Goal: Use online tool/utility: Utilize a website feature to perform a specific function

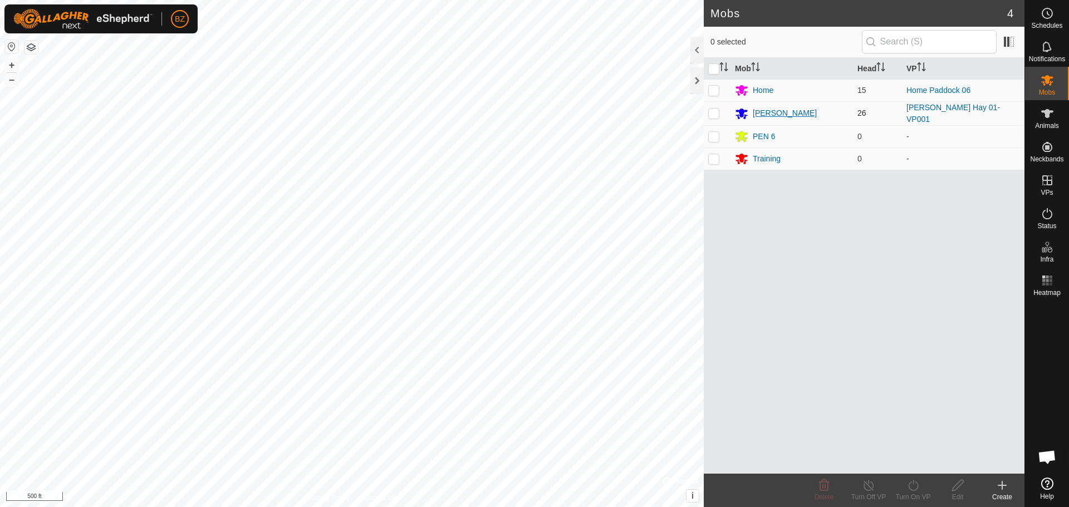
click at [765, 112] on div "[PERSON_NAME]" at bounding box center [784, 113] width 64 height 12
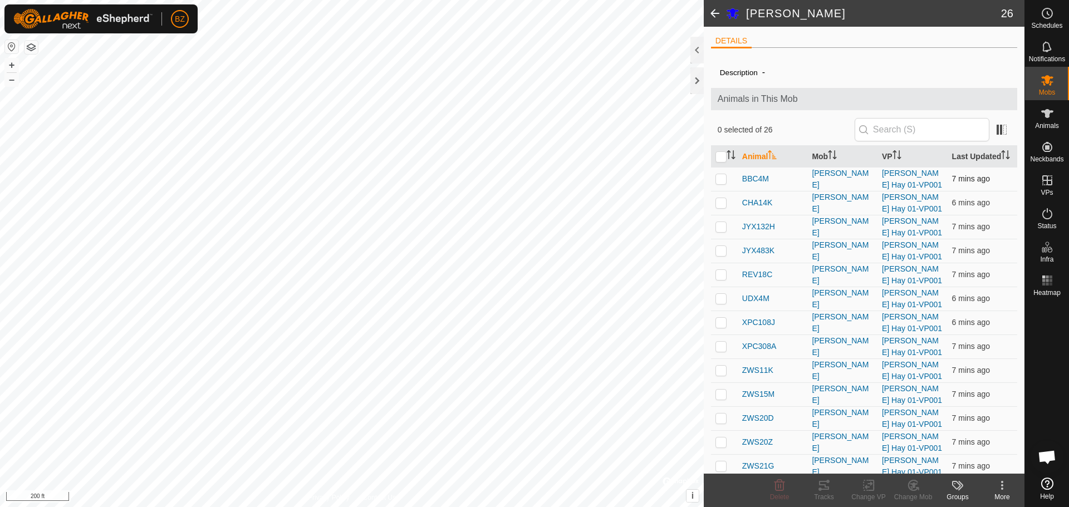
click at [720, 183] on p-checkbox at bounding box center [720, 178] width 11 height 9
checkbox input "true"
click at [816, 488] on tracks-svg-icon at bounding box center [823, 485] width 45 height 13
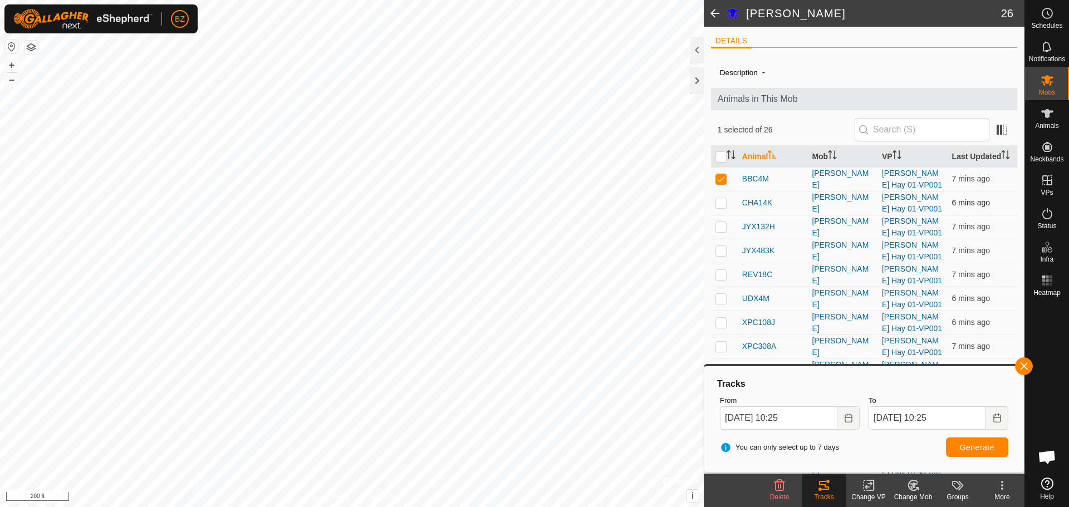
click at [719, 207] on p-checkbox at bounding box center [720, 202] width 11 height 9
checkbox input "true"
click at [718, 183] on p-checkbox at bounding box center [720, 178] width 11 height 9
checkbox input "false"
click at [953, 450] on button "Generate" at bounding box center [977, 446] width 62 height 19
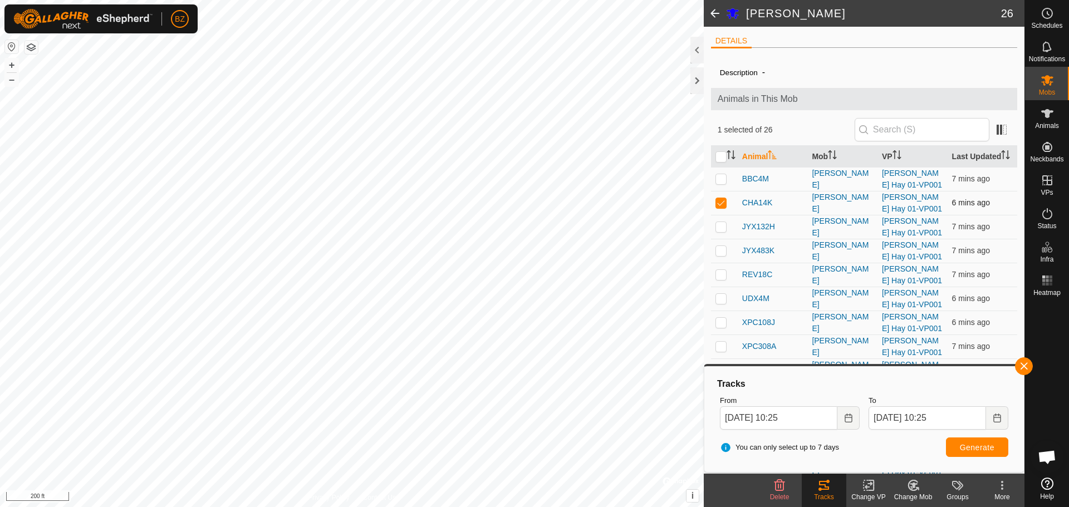
click at [717, 207] on p-checkbox at bounding box center [720, 202] width 11 height 9
checkbox input "false"
drag, startPoint x: 716, startPoint y: 233, endPoint x: 747, endPoint y: 265, distance: 44.1
click at [716, 234] on td at bounding box center [724, 227] width 27 height 24
click at [980, 444] on span "Generate" at bounding box center [976, 447] width 35 height 9
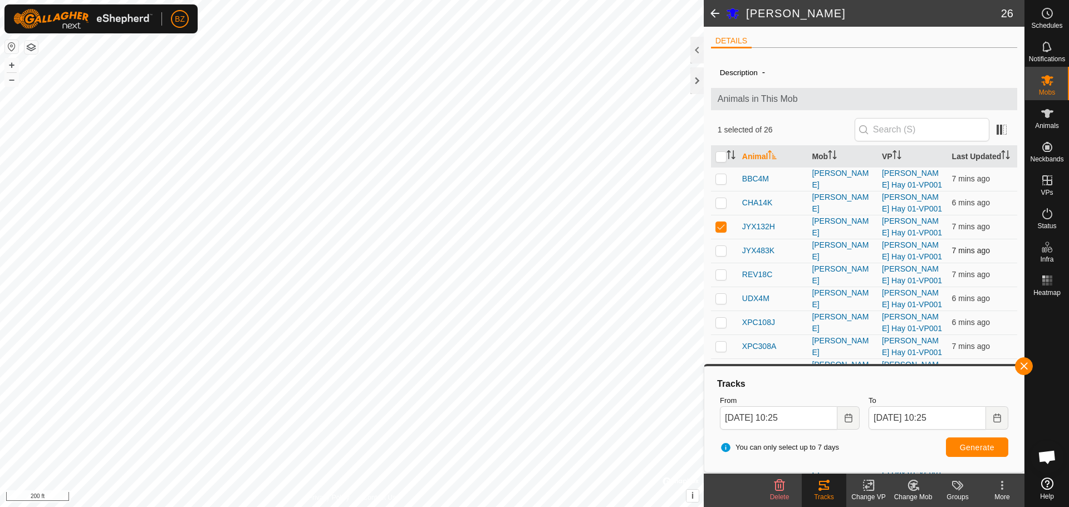
drag, startPoint x: 721, startPoint y: 235, endPoint x: 724, endPoint y: 252, distance: 17.5
click at [722, 231] on p-checkbox at bounding box center [720, 226] width 11 height 9
checkbox input "false"
click at [721, 255] on p-checkbox at bounding box center [720, 250] width 11 height 9
click at [990, 445] on span "Generate" at bounding box center [976, 447] width 35 height 9
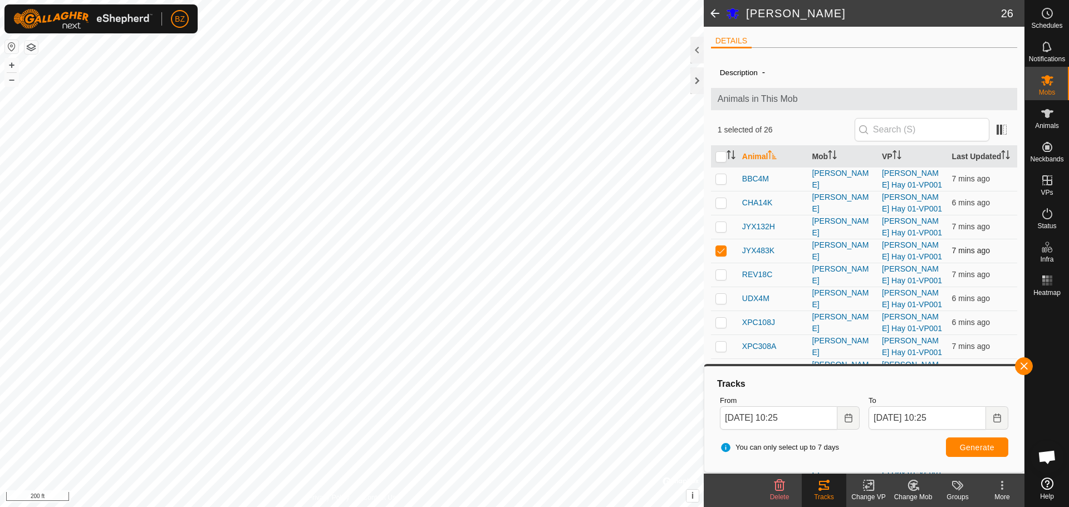
click at [723, 255] on p-checkbox at bounding box center [720, 250] width 11 height 9
checkbox input "false"
drag, startPoint x: 718, startPoint y: 287, endPoint x: 730, endPoint y: 292, distance: 12.0
click at [720, 279] on p-checkbox at bounding box center [720, 274] width 11 height 9
click at [966, 447] on span "Generate" at bounding box center [976, 447] width 35 height 9
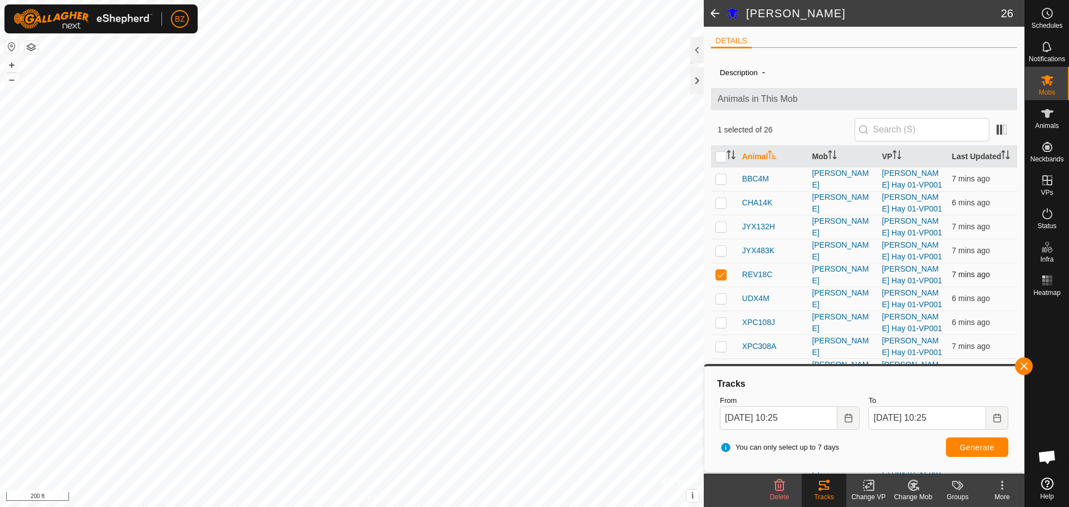
drag, startPoint x: 722, startPoint y: 284, endPoint x: 722, endPoint y: 292, distance: 7.8
click at [721, 279] on p-checkbox at bounding box center [720, 274] width 11 height 9
checkbox input "false"
click at [723, 303] on p-checkbox at bounding box center [720, 298] width 11 height 9
click at [965, 444] on span "Generate" at bounding box center [976, 447] width 35 height 9
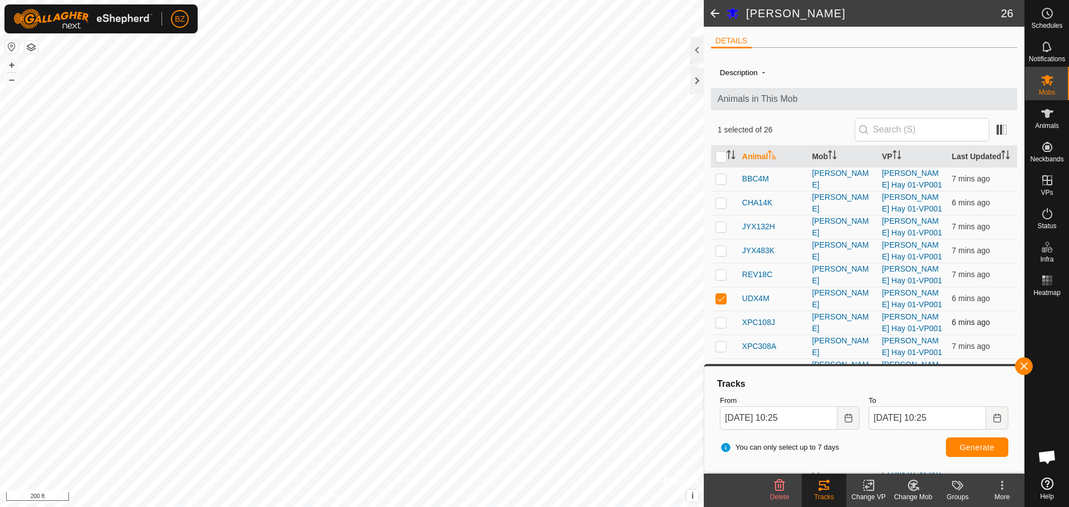
drag, startPoint x: 717, startPoint y: 308, endPoint x: 720, endPoint y: 324, distance: 17.0
click at [717, 303] on p-checkbox at bounding box center [720, 298] width 11 height 9
checkbox input "false"
click at [721, 329] on td at bounding box center [724, 323] width 27 height 24
click at [973, 441] on button "Generate" at bounding box center [977, 446] width 62 height 19
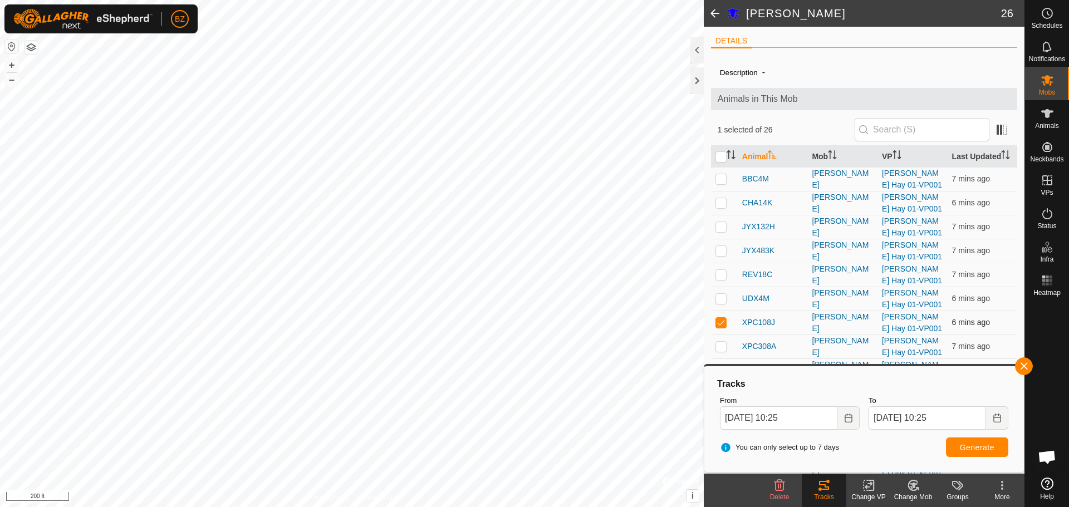
drag, startPoint x: 718, startPoint y: 336, endPoint x: 720, endPoint y: 346, distance: 9.6
click at [718, 327] on p-checkbox at bounding box center [720, 322] width 11 height 9
checkbox input "false"
click at [721, 353] on td at bounding box center [724, 346] width 27 height 24
click at [982, 450] on span "Generate" at bounding box center [976, 447] width 35 height 9
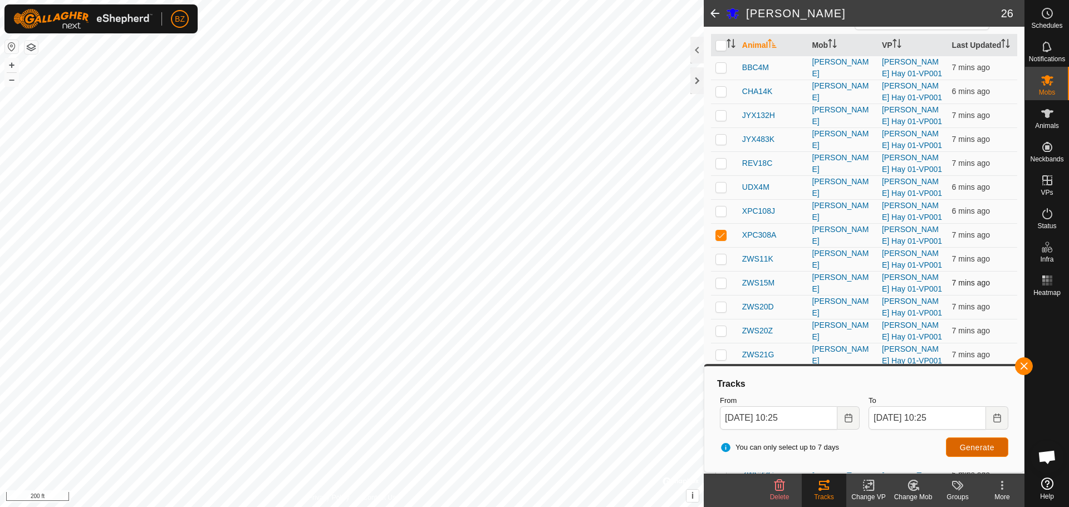
scroll to position [167, 0]
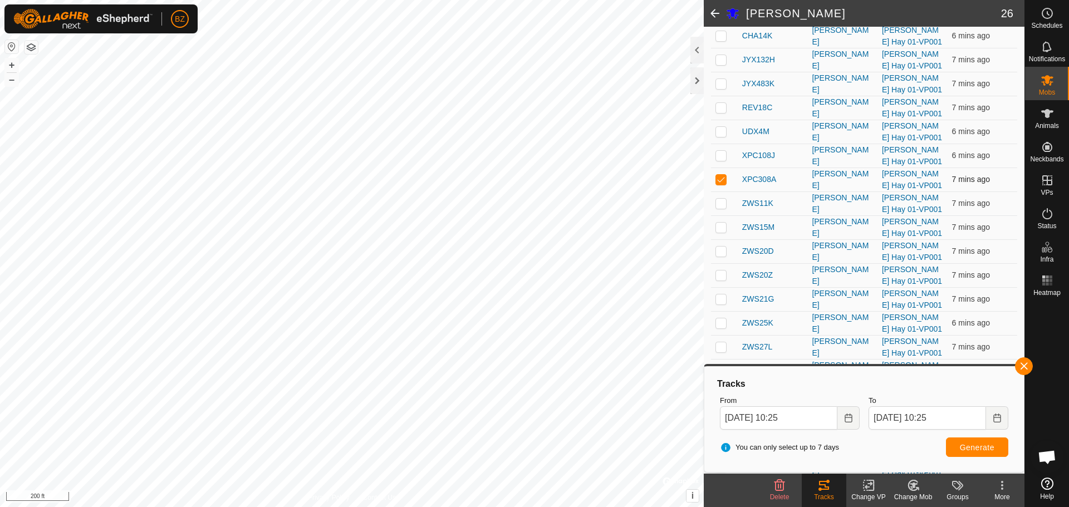
click at [721, 184] on p-checkbox at bounding box center [720, 179] width 11 height 9
checkbox input "false"
click at [720, 208] on p-checkbox at bounding box center [720, 203] width 11 height 9
checkbox input "true"
click at [976, 447] on span "Generate" at bounding box center [976, 447] width 35 height 9
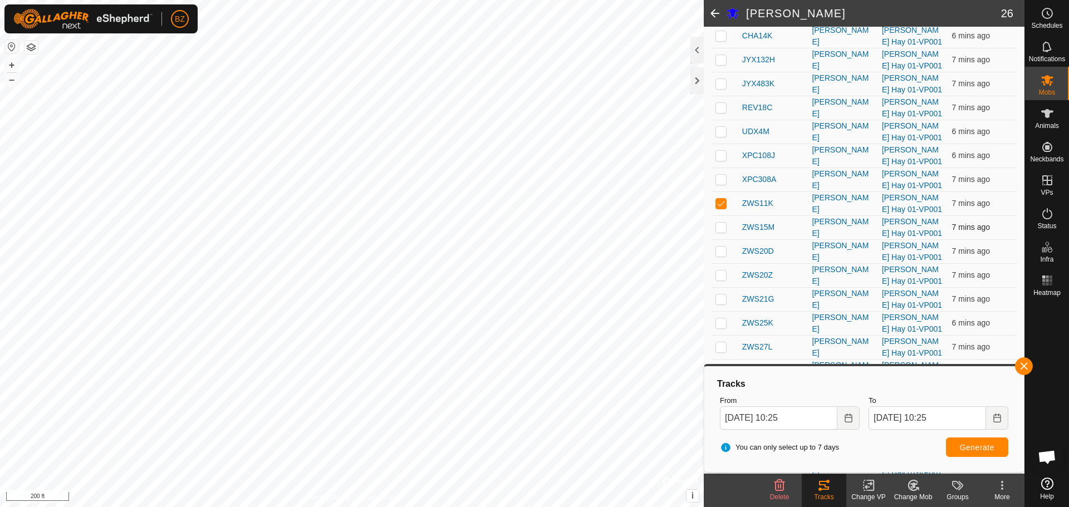
click at [717, 232] on p-checkbox at bounding box center [720, 227] width 11 height 9
checkbox input "true"
click at [719, 208] on p-checkbox at bounding box center [720, 203] width 11 height 9
checkbox input "false"
click at [966, 450] on span "Generate" at bounding box center [976, 447] width 35 height 9
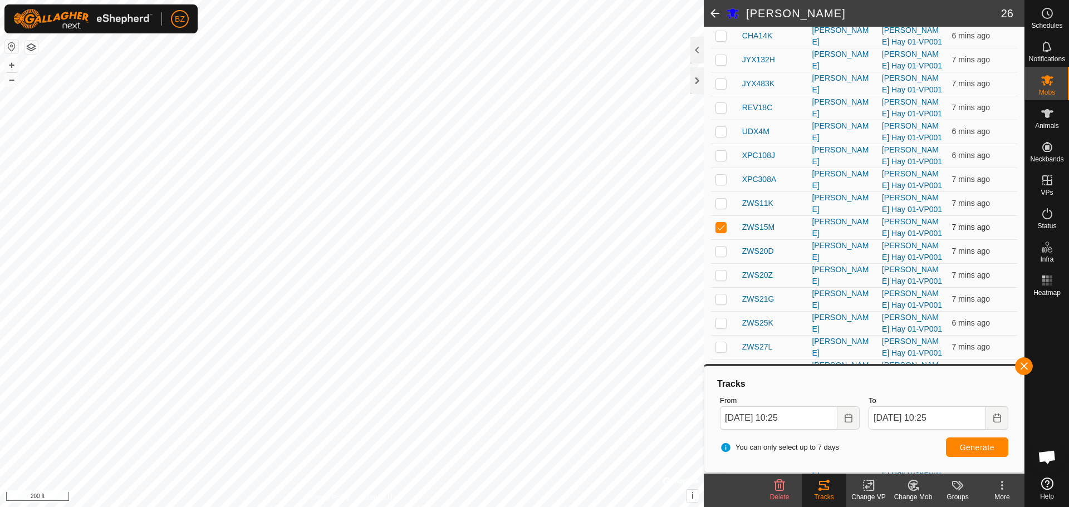
click at [717, 232] on p-checkbox at bounding box center [720, 227] width 11 height 9
checkbox input "false"
click at [719, 255] on p-checkbox at bounding box center [720, 251] width 11 height 9
click at [983, 445] on span "Generate" at bounding box center [976, 447] width 35 height 9
click at [721, 255] on p-checkbox at bounding box center [720, 251] width 11 height 9
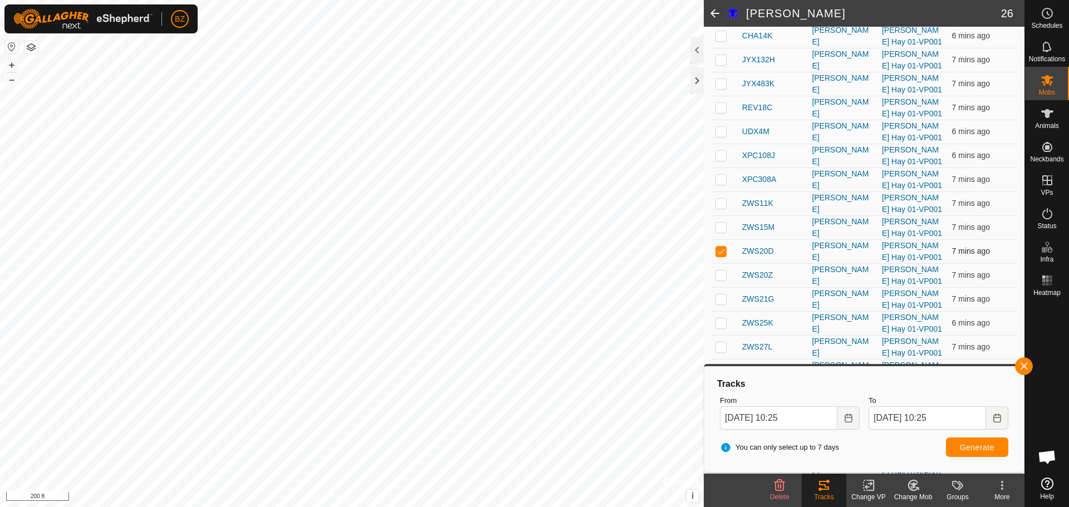
checkbox input "false"
click at [716, 279] on p-checkbox at bounding box center [720, 274] width 11 height 9
click at [972, 443] on span "Generate" at bounding box center [976, 447] width 35 height 9
click at [722, 279] on p-checkbox at bounding box center [720, 274] width 11 height 9
checkbox input "false"
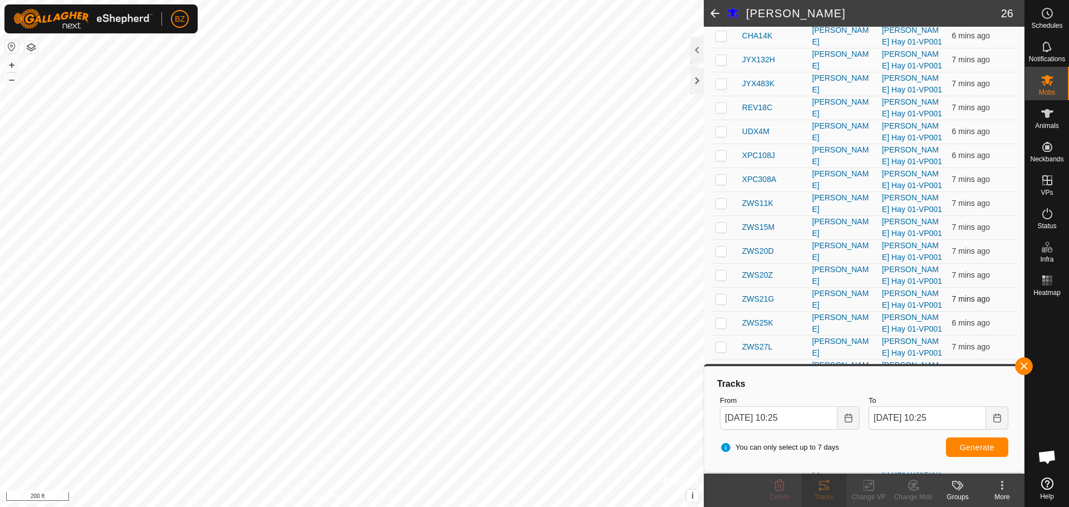
click at [722, 303] on p-checkbox at bounding box center [720, 298] width 11 height 9
click at [980, 444] on span "Generate" at bounding box center [976, 447] width 35 height 9
click at [720, 303] on p-checkbox at bounding box center [720, 298] width 11 height 9
checkbox input "false"
click at [721, 335] on td at bounding box center [724, 323] width 27 height 24
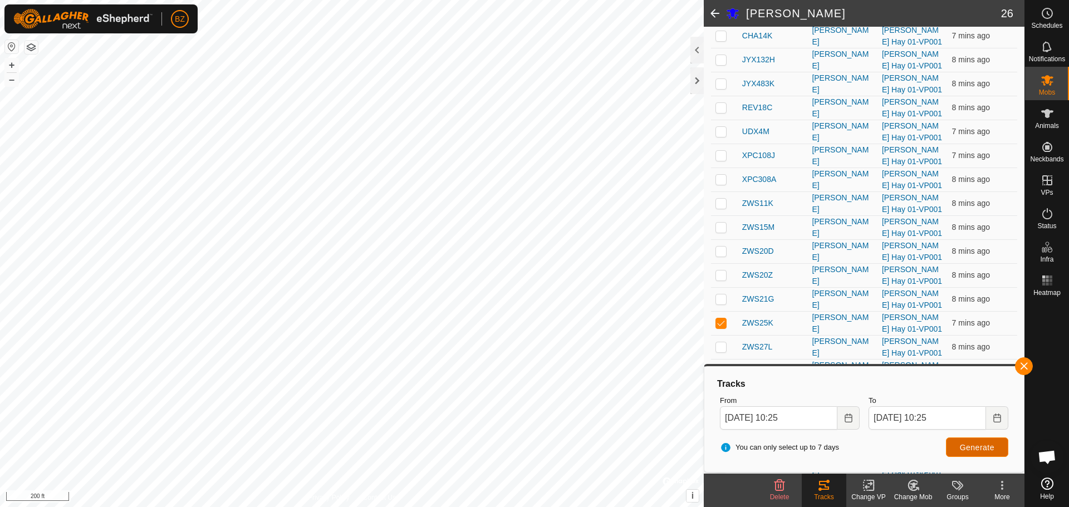
click at [956, 452] on button "Generate" at bounding box center [977, 446] width 62 height 19
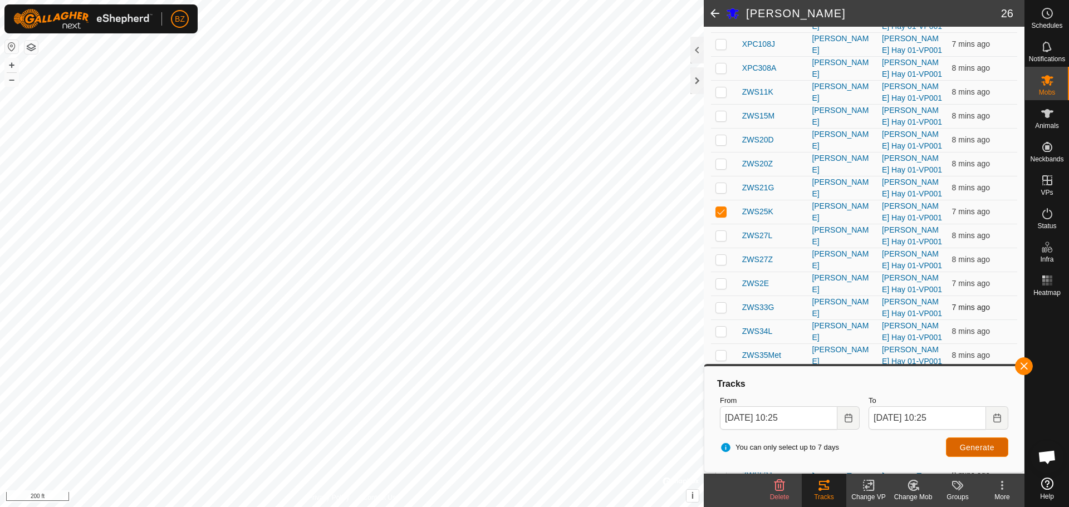
scroll to position [328, 0]
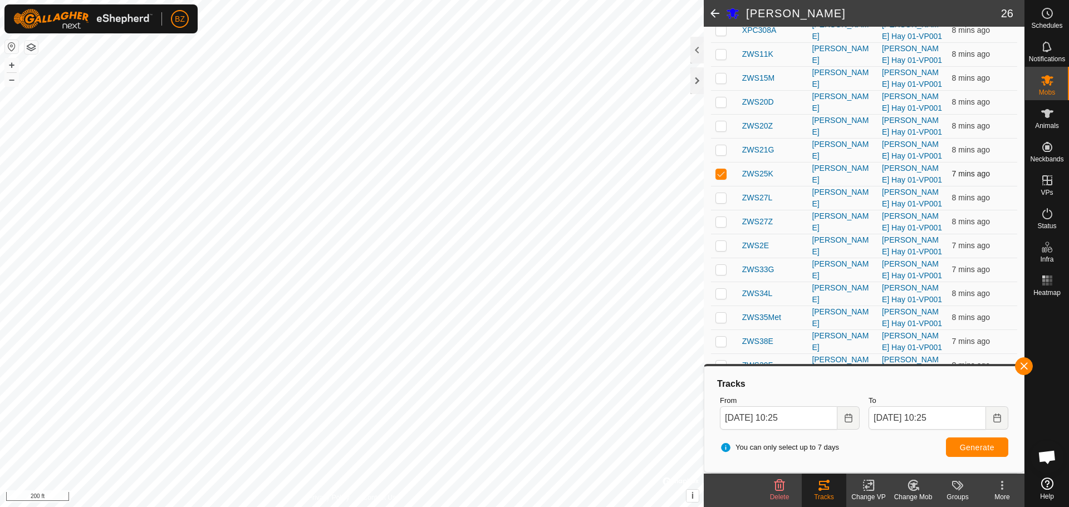
click at [718, 166] on td at bounding box center [724, 174] width 27 height 24
checkbox input "false"
click at [721, 196] on p-checkbox at bounding box center [720, 197] width 11 height 9
click at [963, 444] on span "Generate" at bounding box center [976, 447] width 35 height 9
click at [718, 200] on p-checkbox at bounding box center [720, 197] width 11 height 9
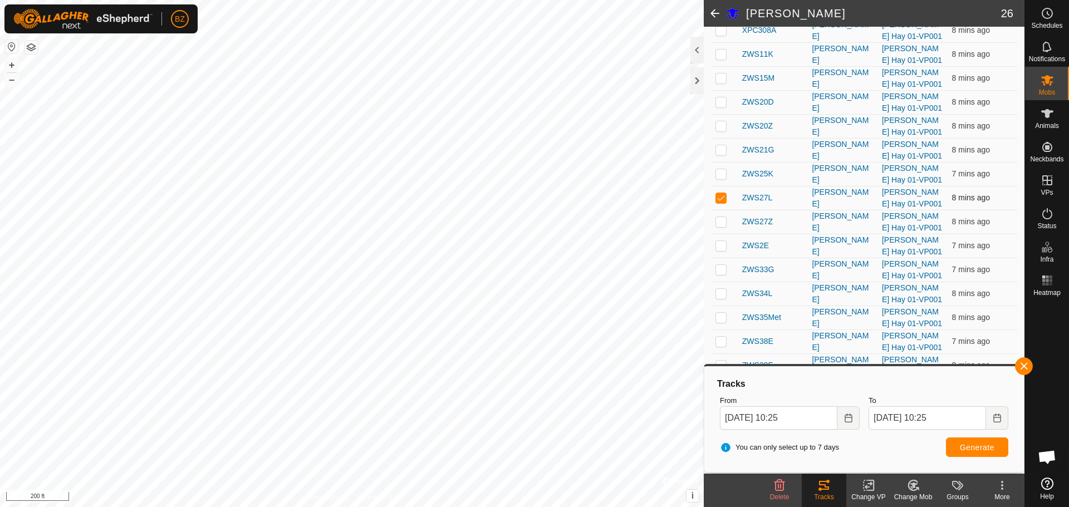
checkbox input "false"
click at [718, 216] on td at bounding box center [724, 222] width 27 height 24
click at [963, 444] on span "Generate" at bounding box center [976, 447] width 35 height 9
click at [717, 221] on p-checkbox at bounding box center [720, 221] width 11 height 9
checkbox input "false"
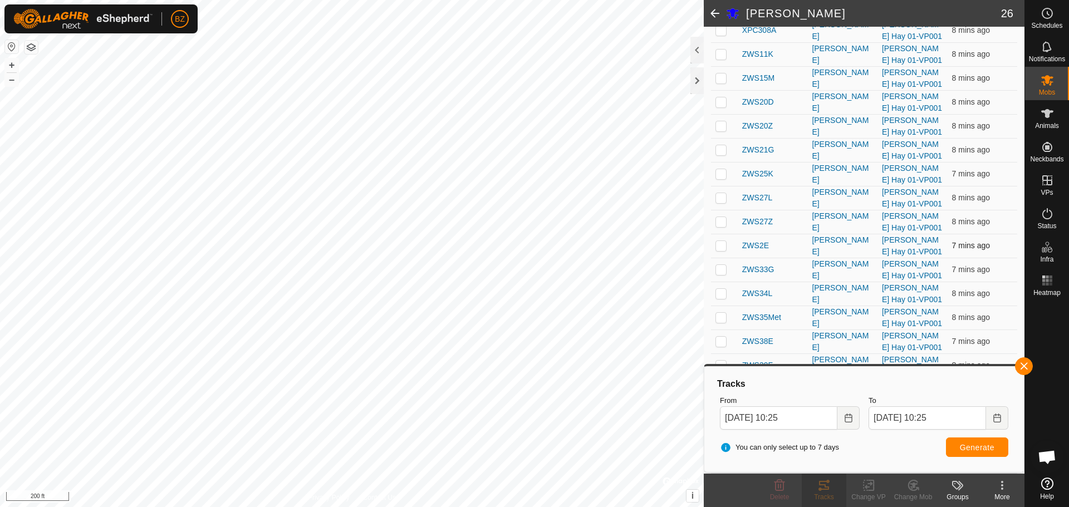
click at [720, 247] on p-checkbox at bounding box center [720, 245] width 11 height 9
click at [962, 444] on span "Generate" at bounding box center [976, 447] width 35 height 9
click at [719, 244] on p-checkbox at bounding box center [720, 245] width 11 height 9
checkbox input "false"
click at [720, 275] on td at bounding box center [724, 270] width 27 height 24
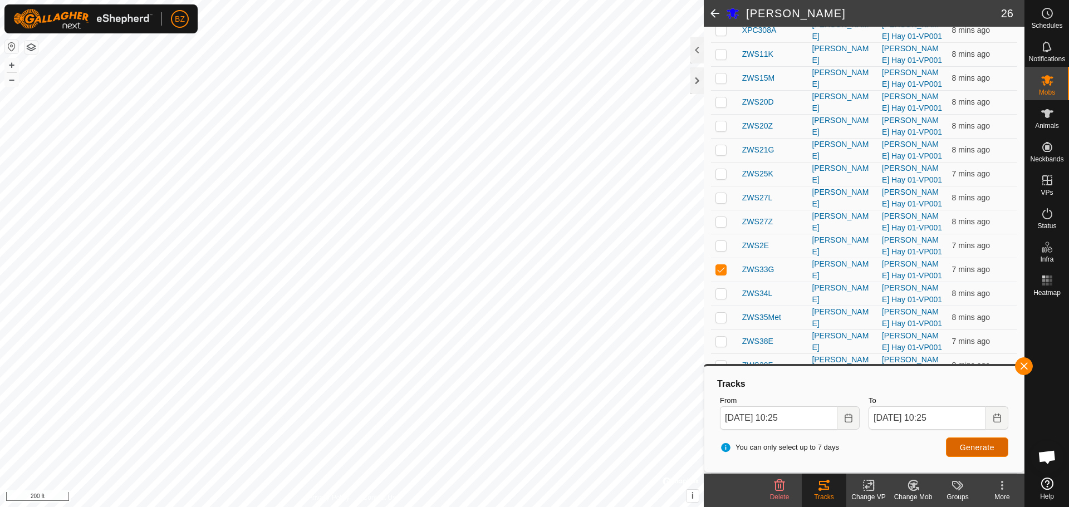
click at [982, 450] on span "Generate" at bounding box center [976, 447] width 35 height 9
click at [724, 269] on p-checkbox at bounding box center [720, 269] width 11 height 9
checkbox input "false"
click at [722, 291] on p-checkbox at bounding box center [720, 293] width 11 height 9
click at [967, 447] on span "Generate" at bounding box center [976, 447] width 35 height 9
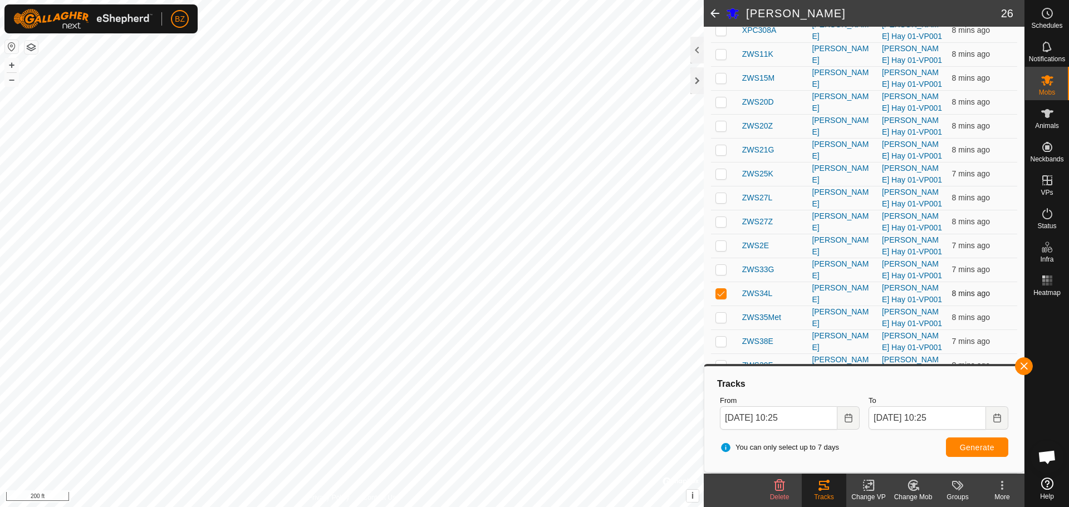
click at [720, 289] on p-checkbox at bounding box center [720, 293] width 11 height 9
checkbox input "false"
click at [725, 314] on p-checkbox at bounding box center [720, 317] width 11 height 9
click at [973, 446] on span "Generate" at bounding box center [976, 447] width 35 height 9
click at [715, 316] on p-checkbox at bounding box center [720, 317] width 11 height 9
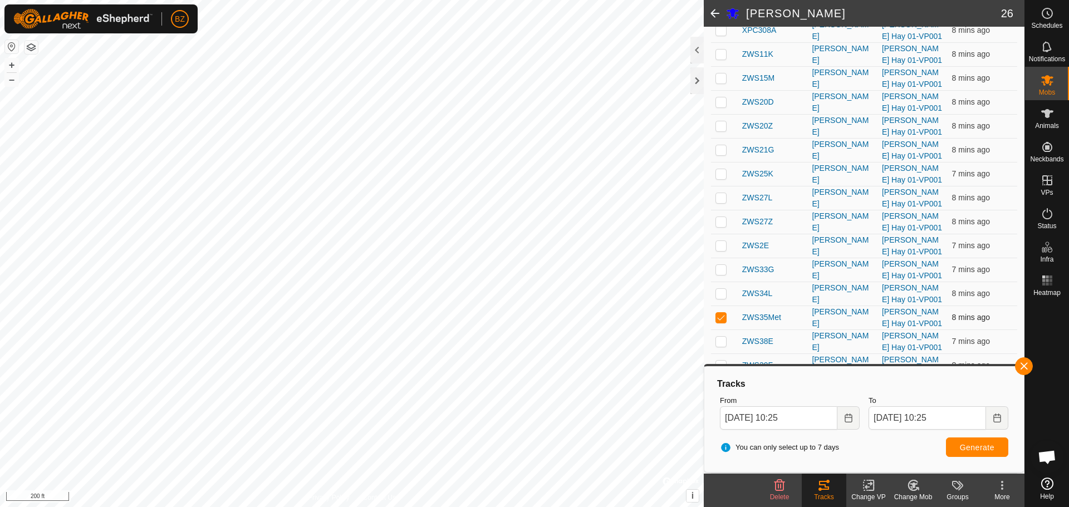
checkbox input "false"
click at [723, 336] on td at bounding box center [724, 341] width 27 height 24
checkbox input "true"
click at [976, 444] on span "Generate" at bounding box center [976, 447] width 35 height 9
click at [721, 361] on p-checkbox at bounding box center [720, 365] width 11 height 9
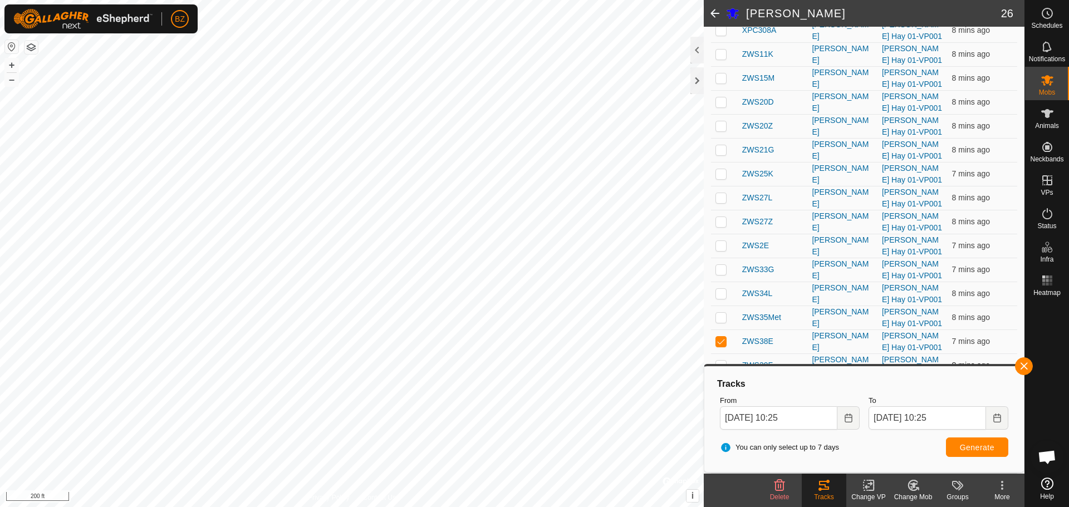
checkbox input "true"
click at [720, 340] on p-checkbox at bounding box center [720, 341] width 11 height 9
checkbox input "false"
click at [969, 449] on span "Generate" at bounding box center [976, 447] width 35 height 9
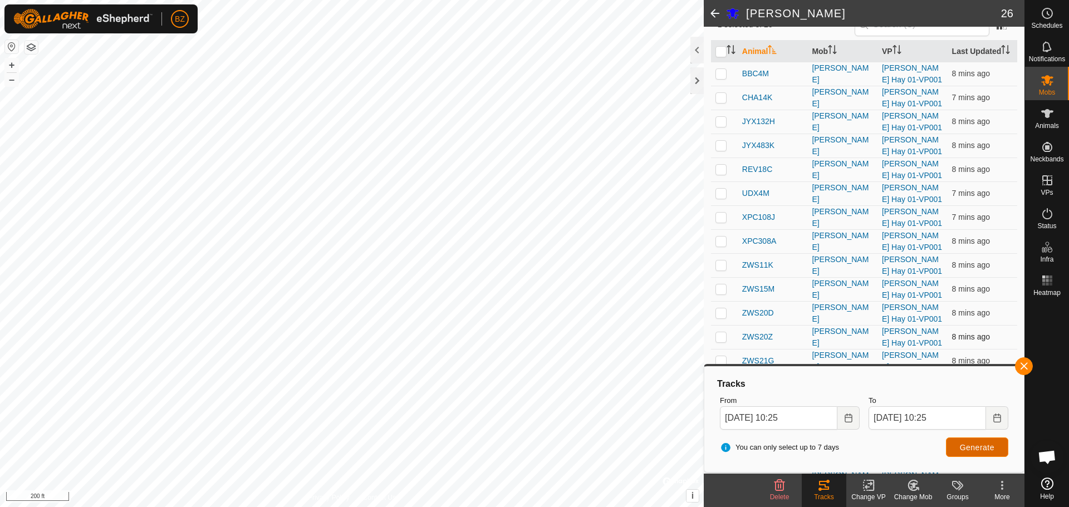
scroll to position [0, 0]
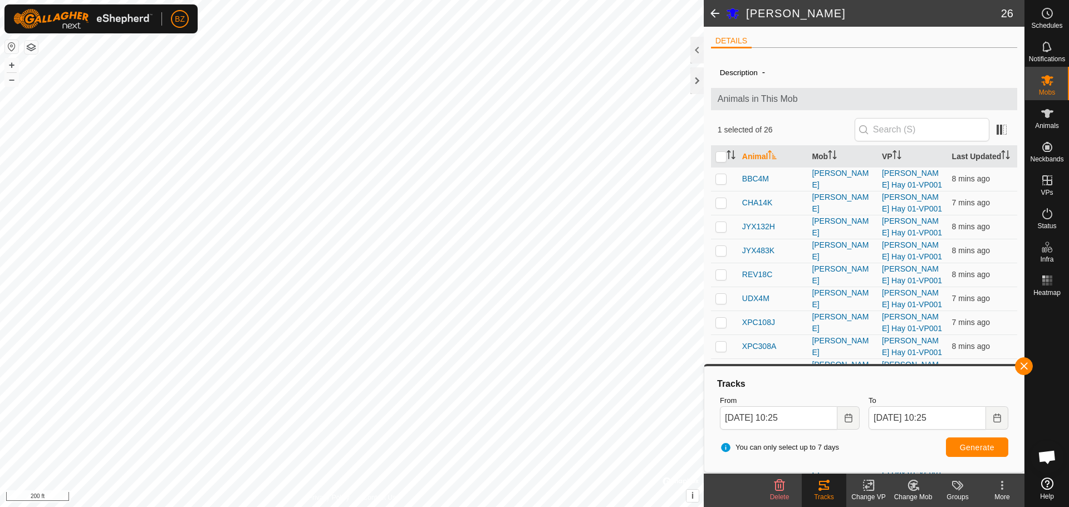
drag, startPoint x: 775, startPoint y: 156, endPoint x: 779, endPoint y: 171, distance: 14.9
click at [775, 156] on icon "Activate to sort" at bounding box center [771, 154] width 9 height 9
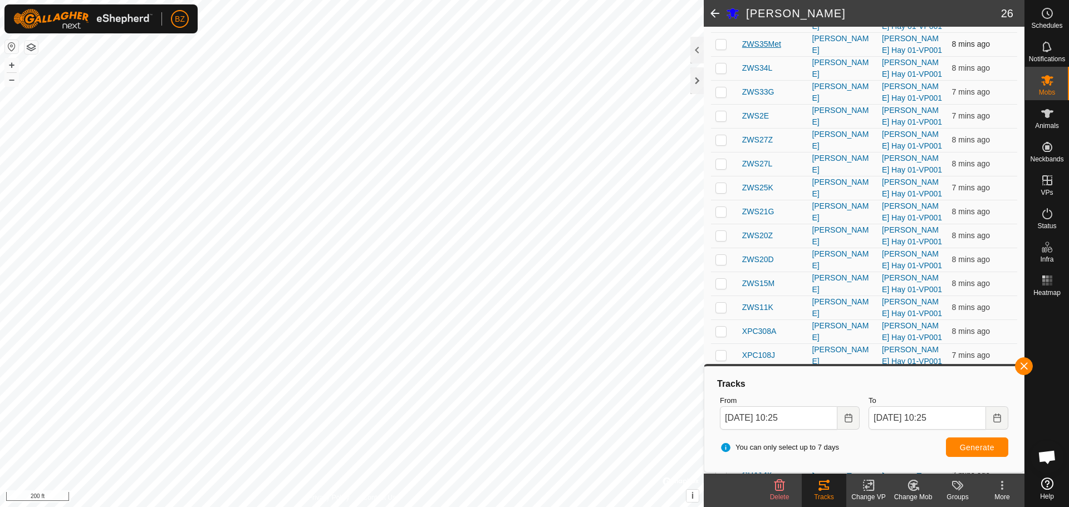
scroll to position [111, 0]
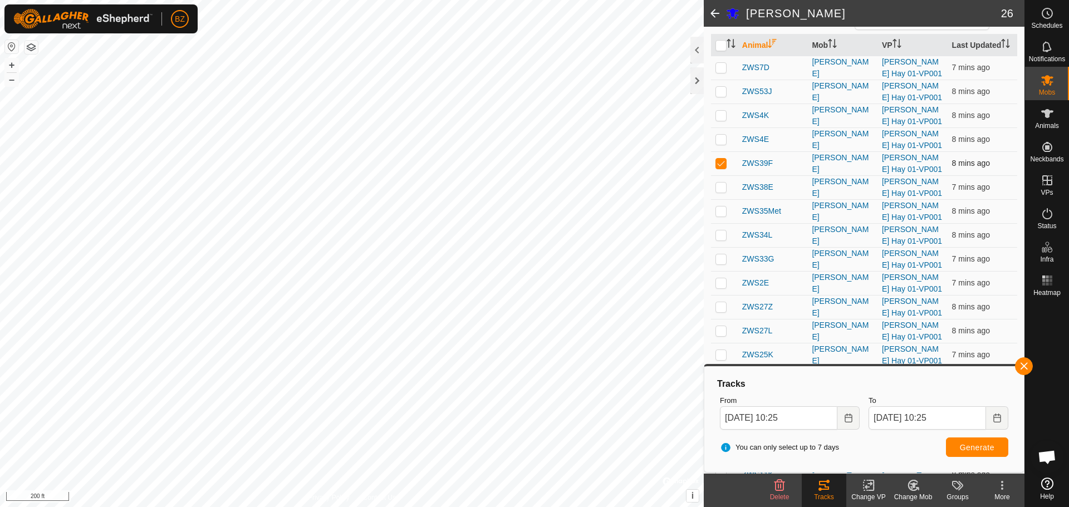
click at [718, 168] on p-checkbox at bounding box center [720, 163] width 11 height 9
checkbox input "false"
click at [722, 144] on p-checkbox at bounding box center [720, 139] width 11 height 9
checkbox input "true"
click at [959, 445] on span "Generate" at bounding box center [976, 447] width 35 height 9
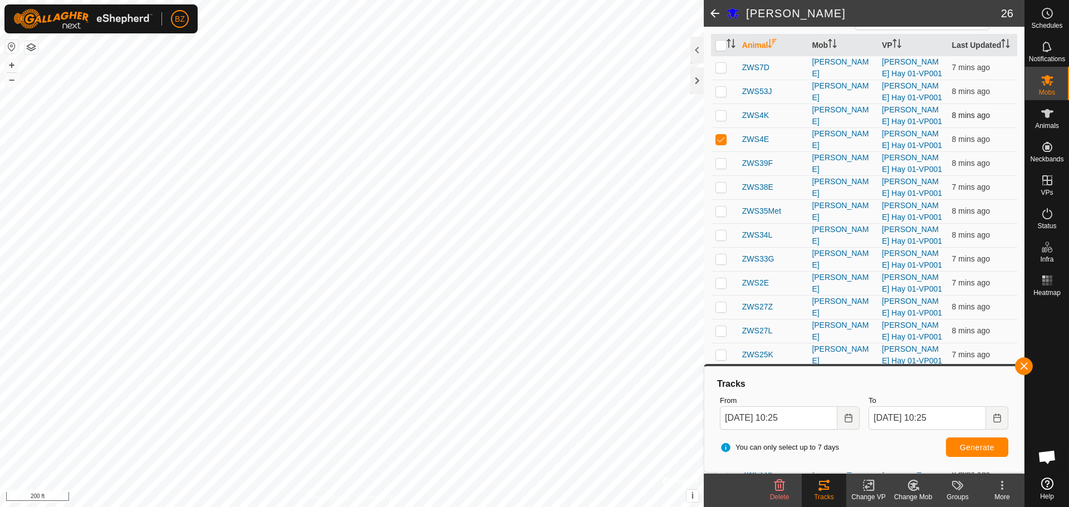
click at [719, 120] on p-checkbox at bounding box center [720, 115] width 11 height 9
checkbox input "true"
drag, startPoint x: 721, startPoint y: 147, endPoint x: 744, endPoint y: 171, distance: 33.1
click at [721, 144] on p-checkbox at bounding box center [720, 139] width 11 height 9
checkbox input "false"
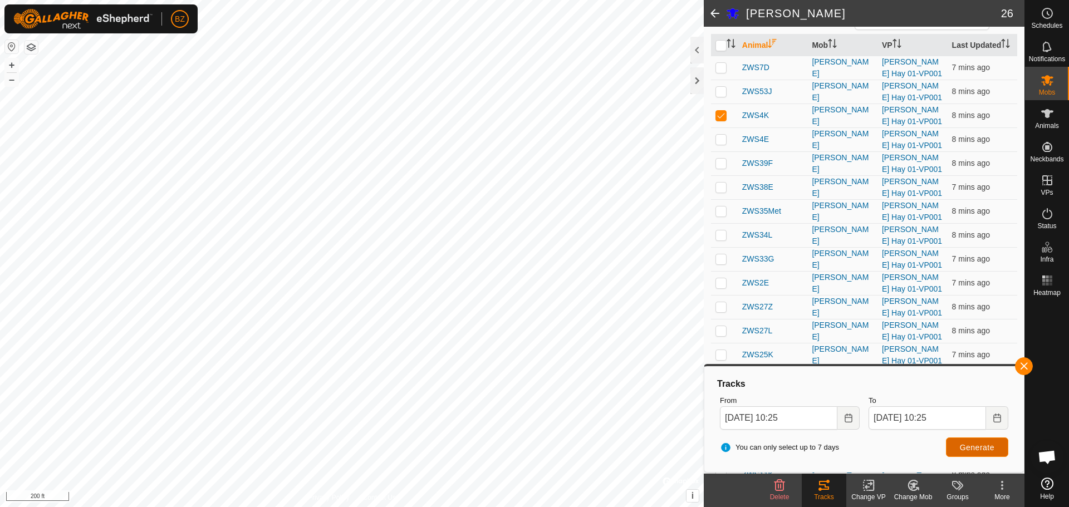
click at [976, 446] on span "Generate" at bounding box center [976, 447] width 35 height 9
click at [720, 96] on p-checkbox at bounding box center [720, 91] width 11 height 9
checkbox input "true"
click at [719, 120] on p-checkbox at bounding box center [720, 115] width 11 height 9
checkbox input "false"
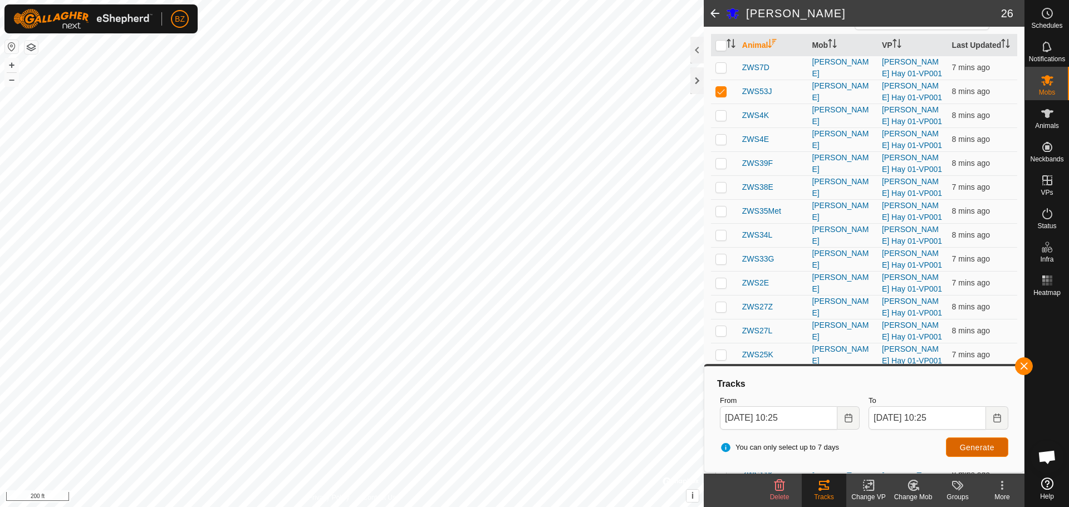
click at [975, 445] on span "Generate" at bounding box center [976, 447] width 35 height 9
drag, startPoint x: 717, startPoint y: 98, endPoint x: 717, endPoint y: 83, distance: 14.5
click at [717, 96] on td at bounding box center [724, 92] width 27 height 24
checkbox input "false"
click at [717, 72] on p-checkbox at bounding box center [720, 67] width 11 height 9
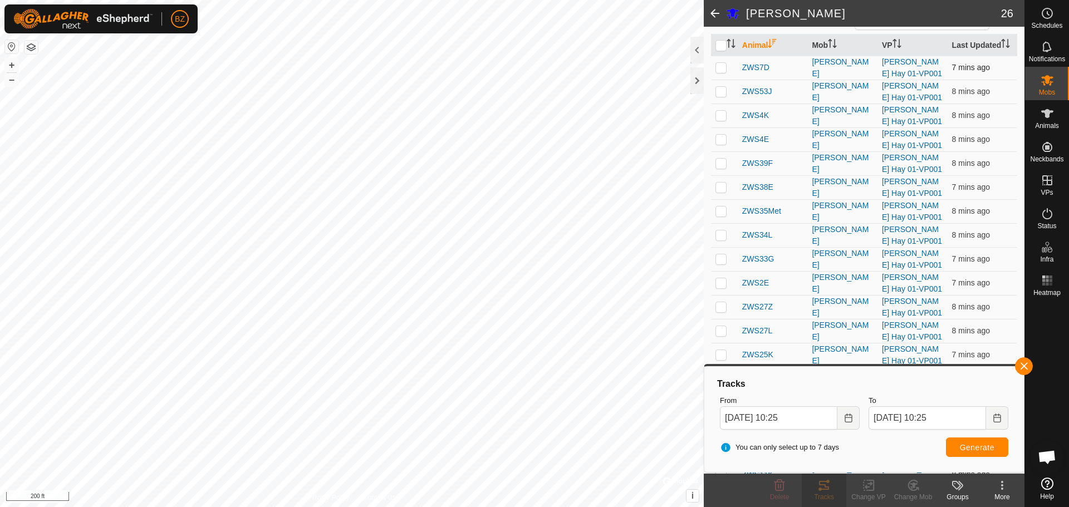
checkbox input "true"
click at [962, 443] on span "Generate" at bounding box center [976, 447] width 35 height 9
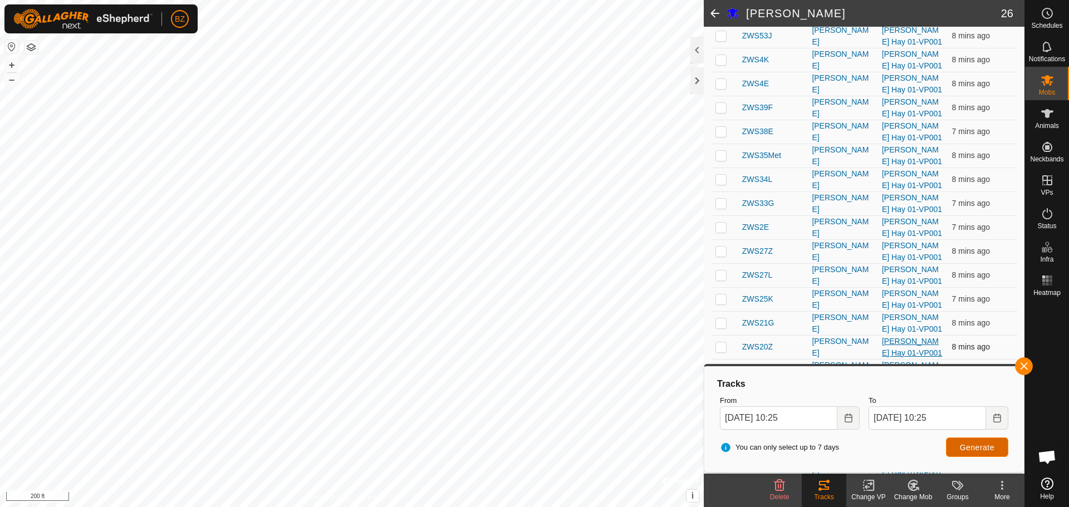
scroll to position [0, 0]
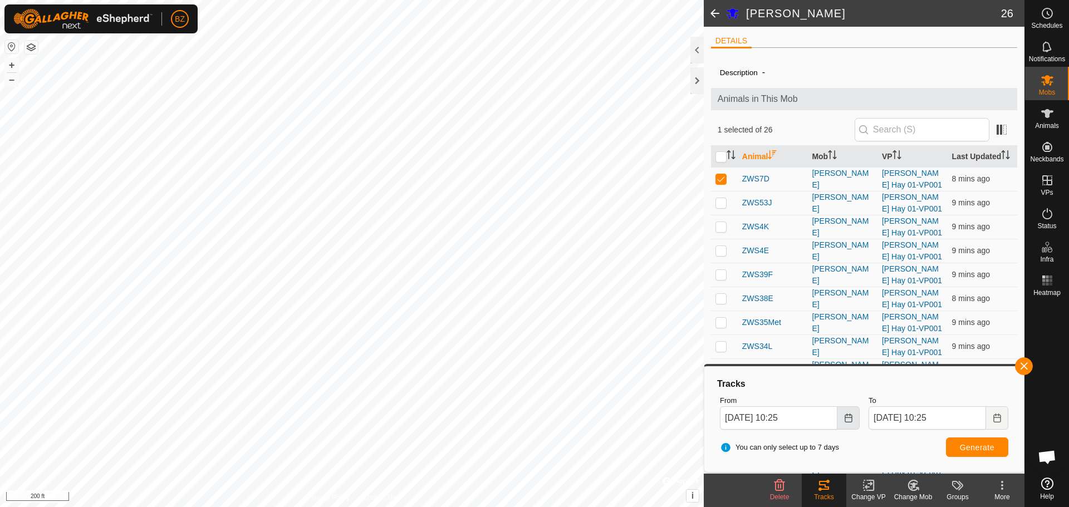
click at [844, 419] on icon "Choose Date" at bounding box center [847, 418] width 7 height 9
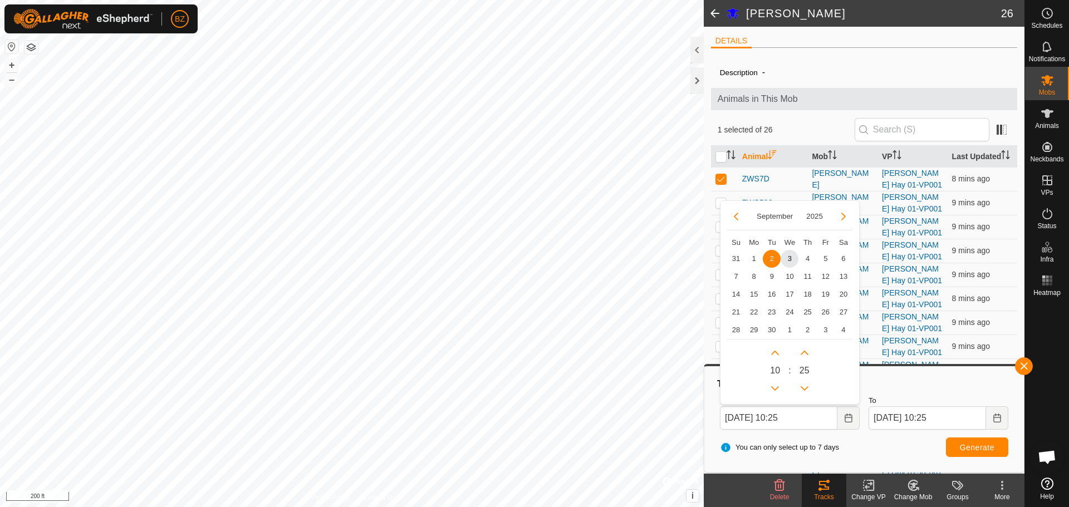
click at [770, 258] on span "2" at bounding box center [771, 259] width 18 height 18
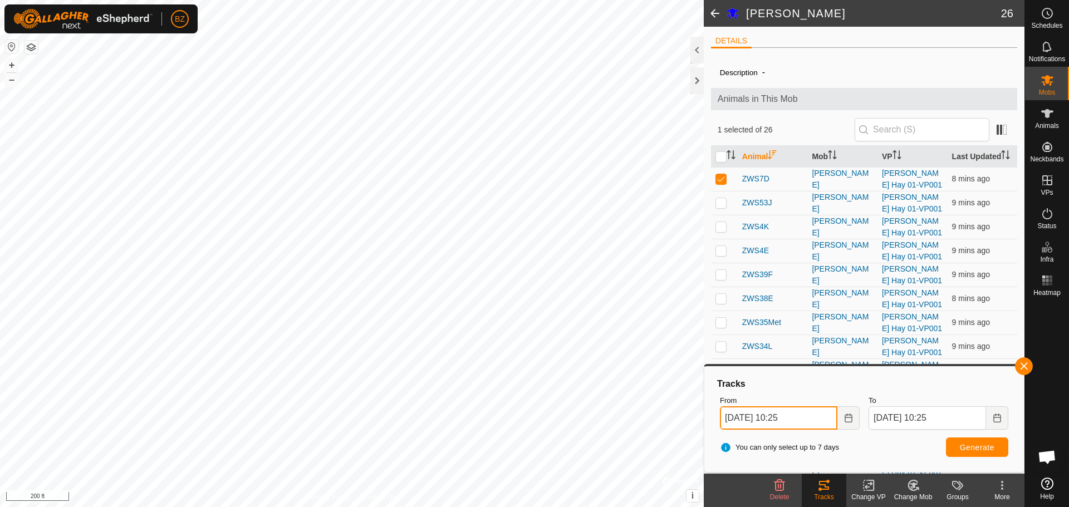
click at [821, 418] on input "[DATE] 10:25" at bounding box center [778, 417] width 117 height 23
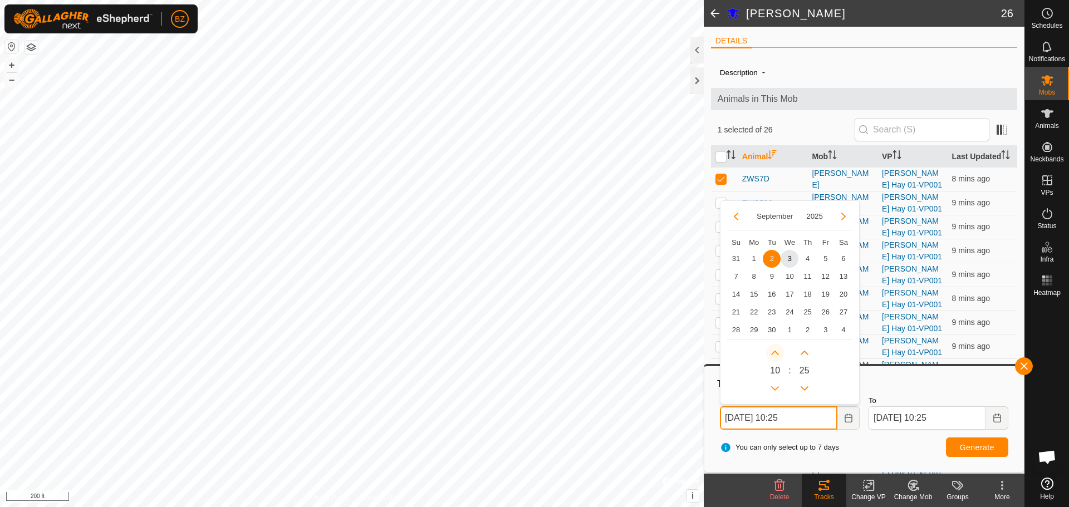
click at [777, 352] on button "Next Hour" at bounding box center [775, 353] width 18 height 18
click at [778, 353] on span "Next Hour" at bounding box center [778, 353] width 0 height 0
click at [777, 352] on button "Next Hour" at bounding box center [775, 353] width 18 height 18
type input "[DATE] 14:25"
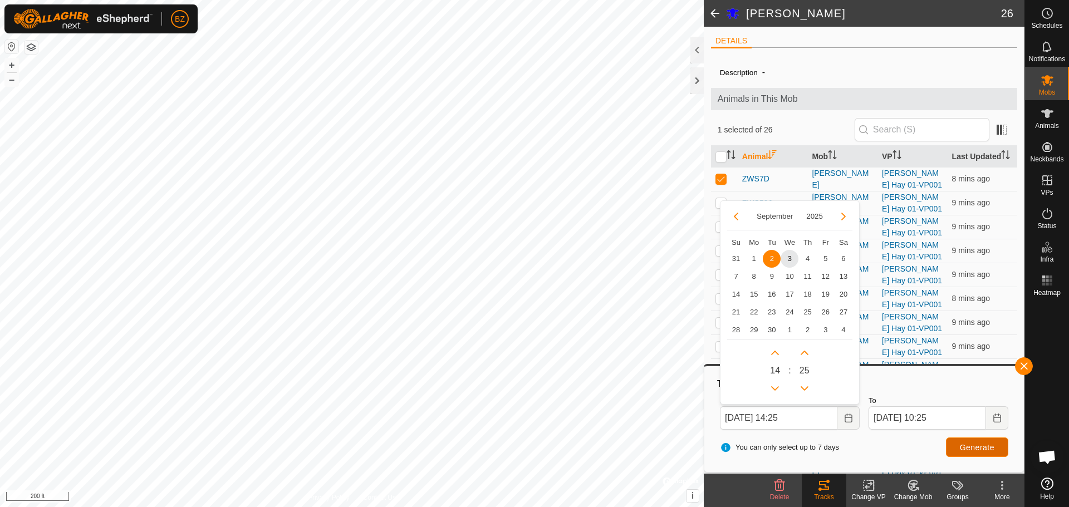
click at [986, 448] on span "Generate" at bounding box center [976, 447] width 35 height 9
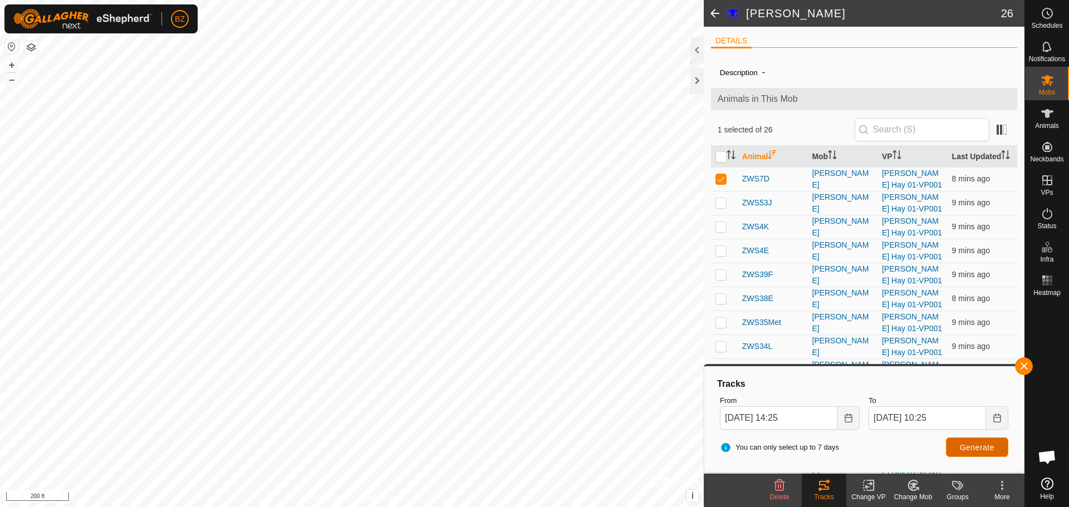
click at [965, 449] on span "Generate" at bounding box center [976, 447] width 35 height 9
click at [690, 54] on div at bounding box center [696, 50] width 13 height 27
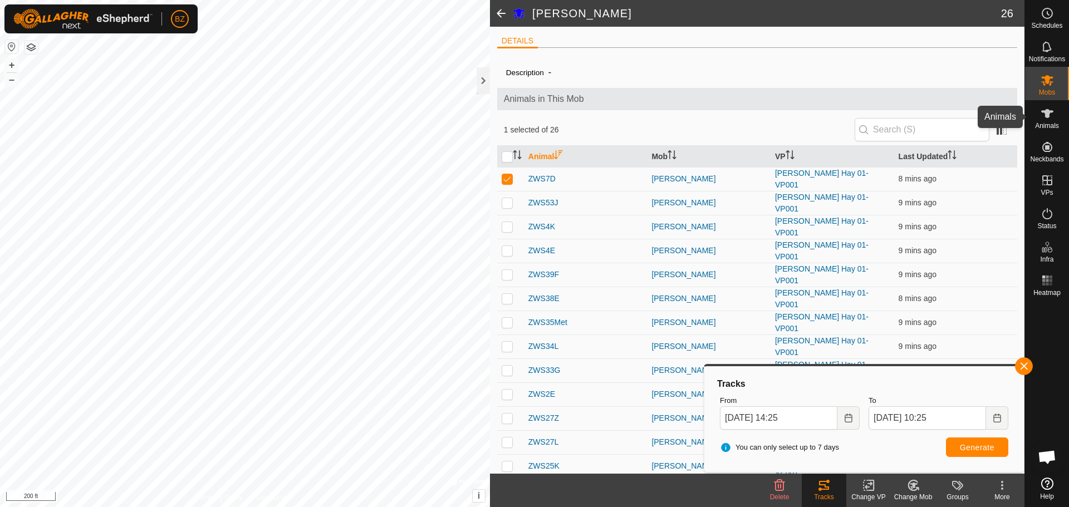
click at [1039, 121] on es-animals-svg-icon at bounding box center [1047, 114] width 20 height 18
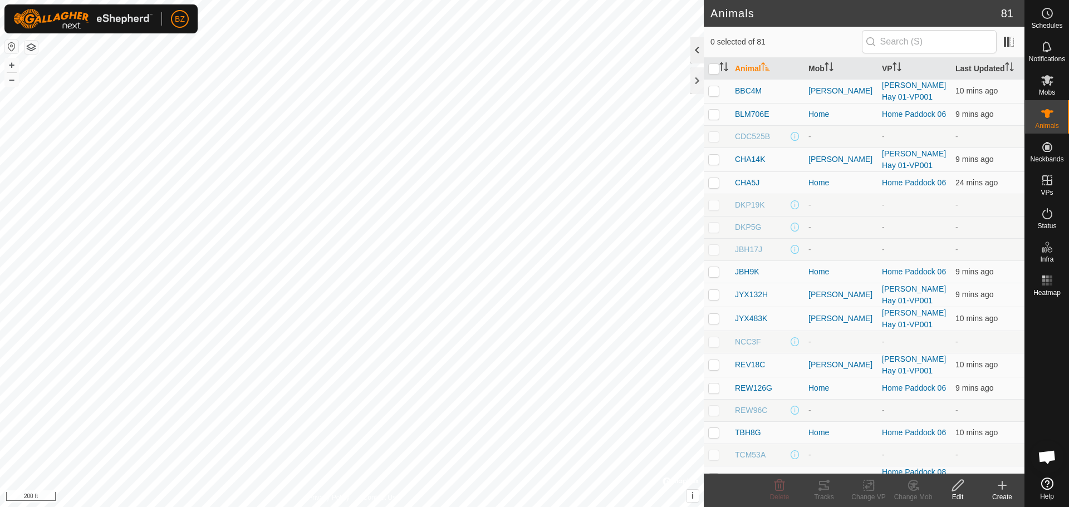
click at [691, 48] on div at bounding box center [696, 50] width 13 height 27
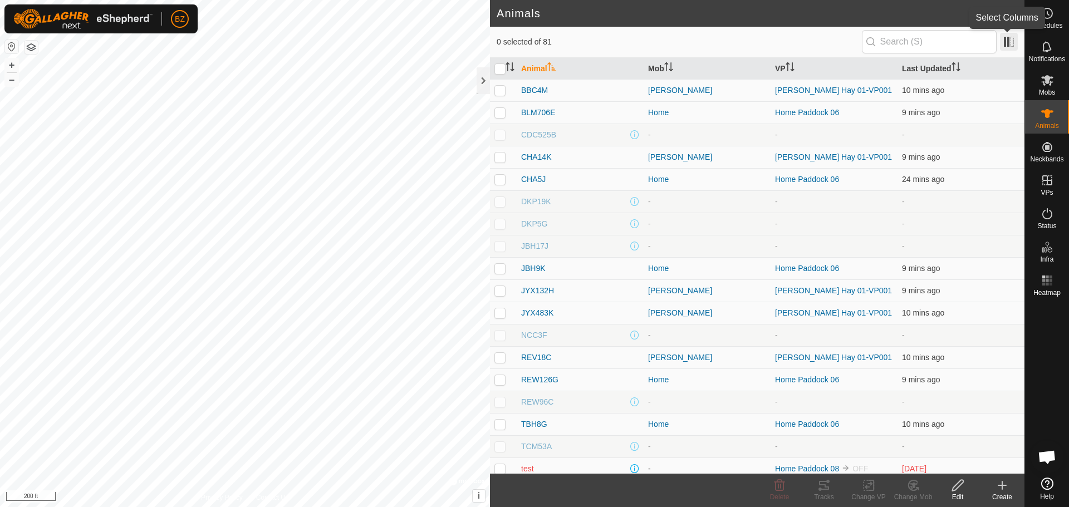
click at [1010, 45] on span at bounding box center [1009, 42] width 18 height 18
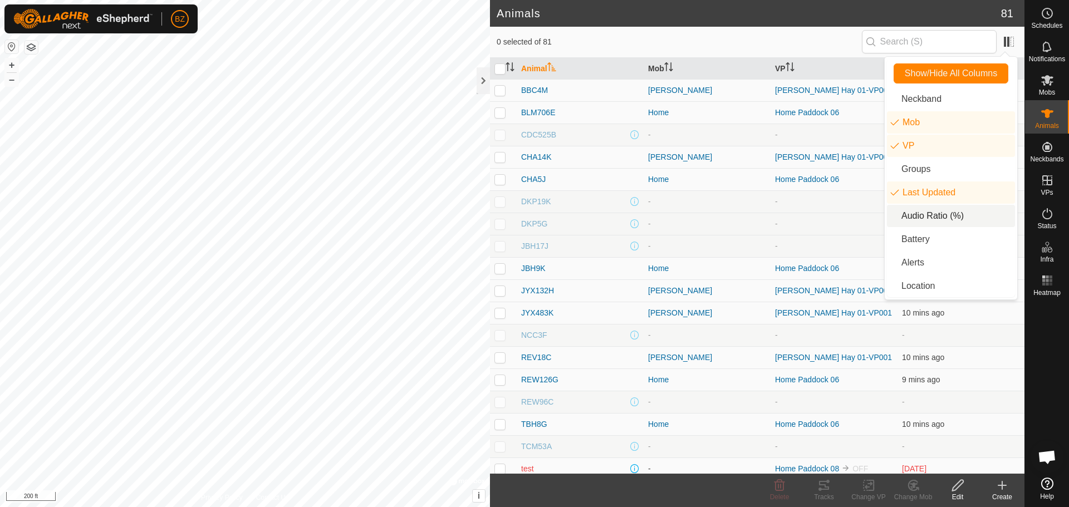
click at [938, 209] on li "Audio Ratio (%)" at bounding box center [951, 216] width 128 height 22
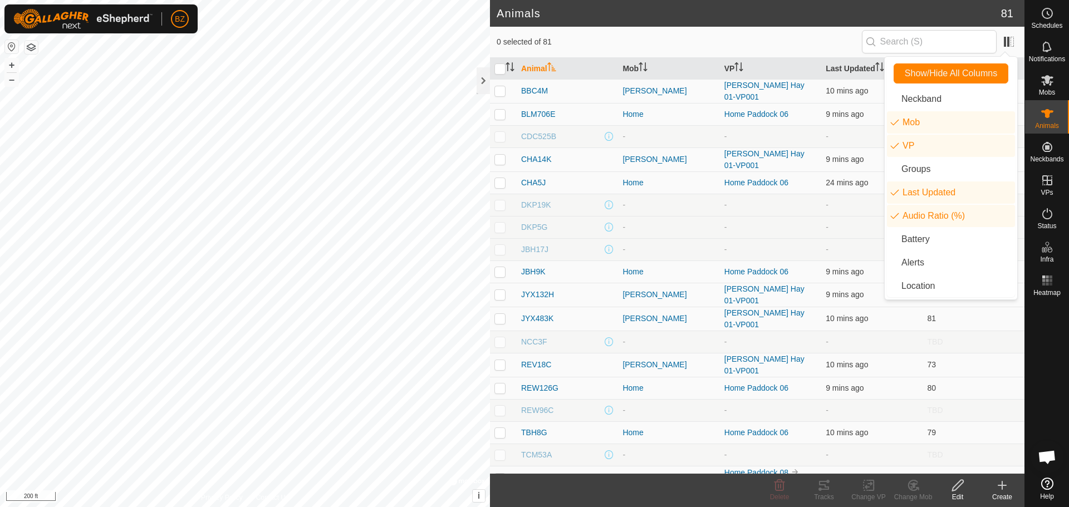
click at [821, 39] on span "0 selected of 81" at bounding box center [678, 42] width 365 height 12
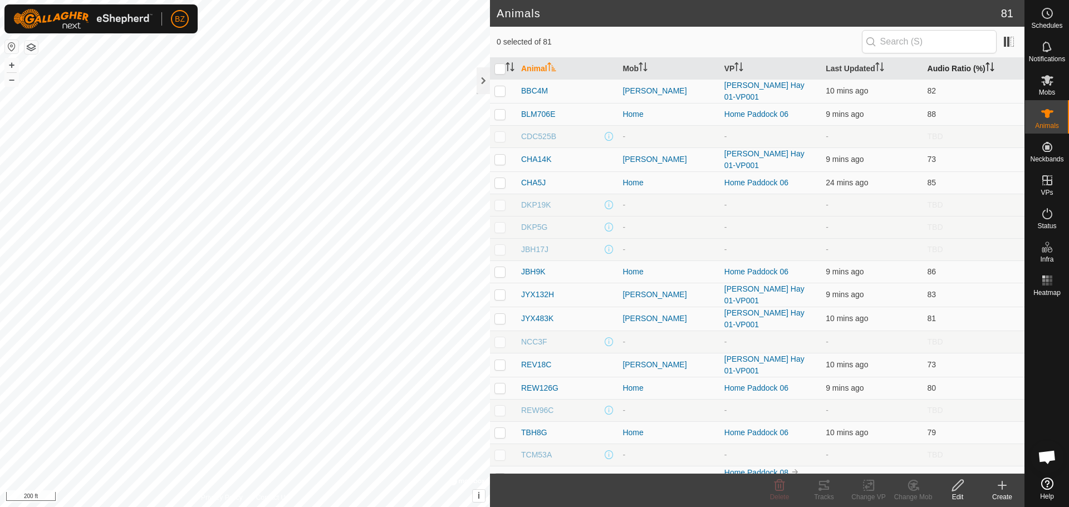
click at [936, 72] on th "Audio Ratio (%)" at bounding box center [973, 69] width 101 height 22
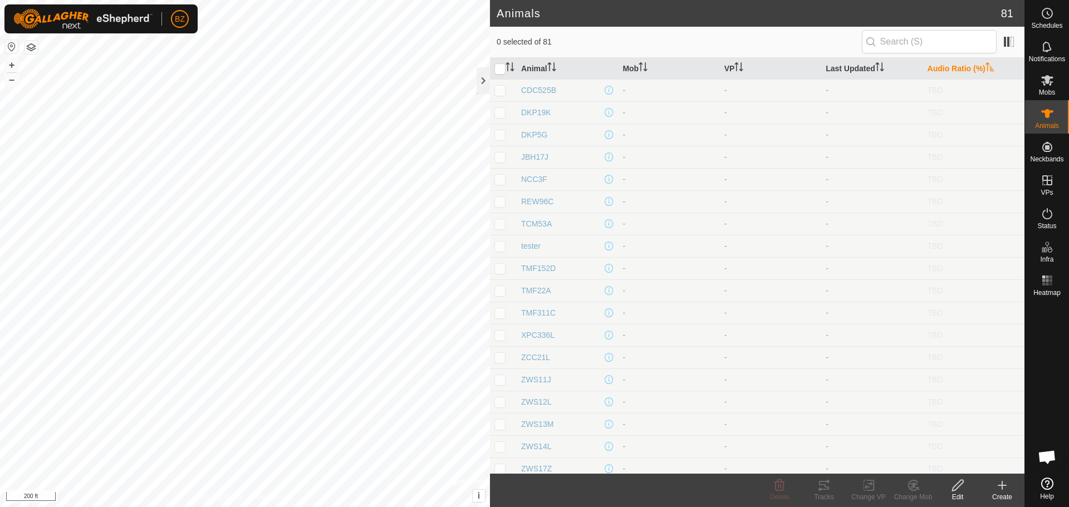
click at [936, 72] on th "Audio Ratio (%)" at bounding box center [973, 69] width 101 height 22
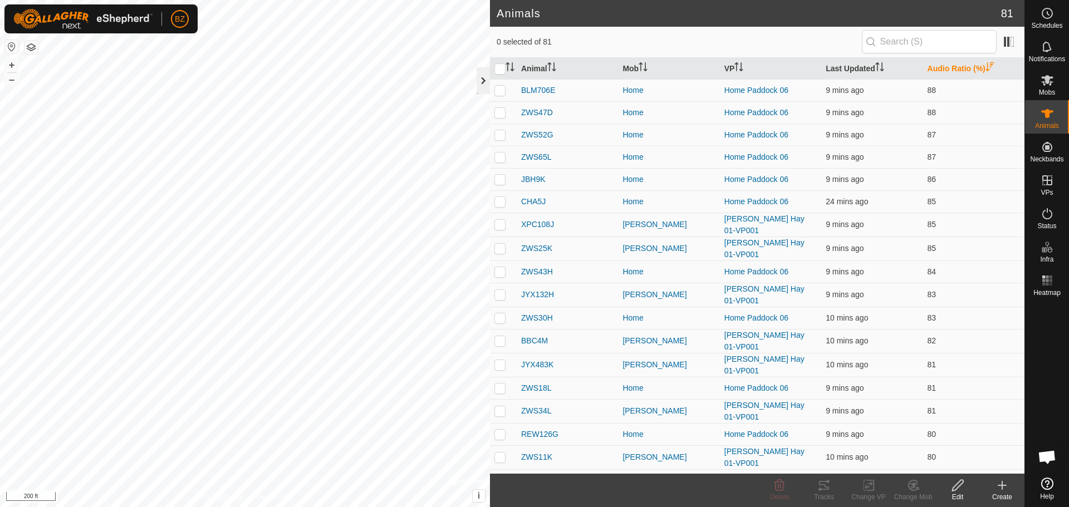
click at [485, 76] on div at bounding box center [482, 80] width 13 height 27
